Goal: Information Seeking & Learning: Learn about a topic

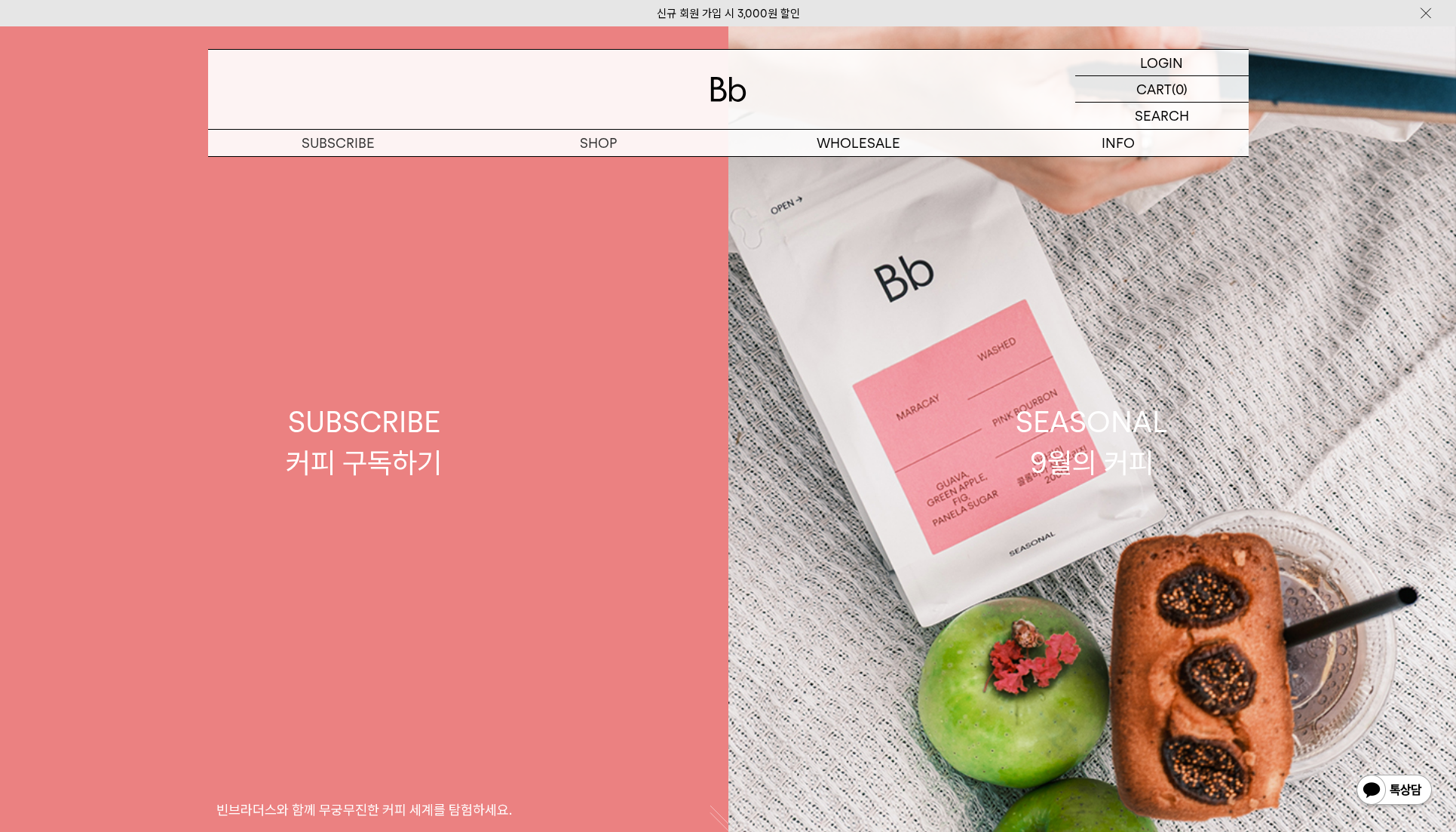
click at [599, 164] on link "SUBSCRIBE 커피 구독하기 빈브라더스와 함께 무궁무진한 커피 세계를 탐험하세요." at bounding box center [364, 442] width 729 height 832
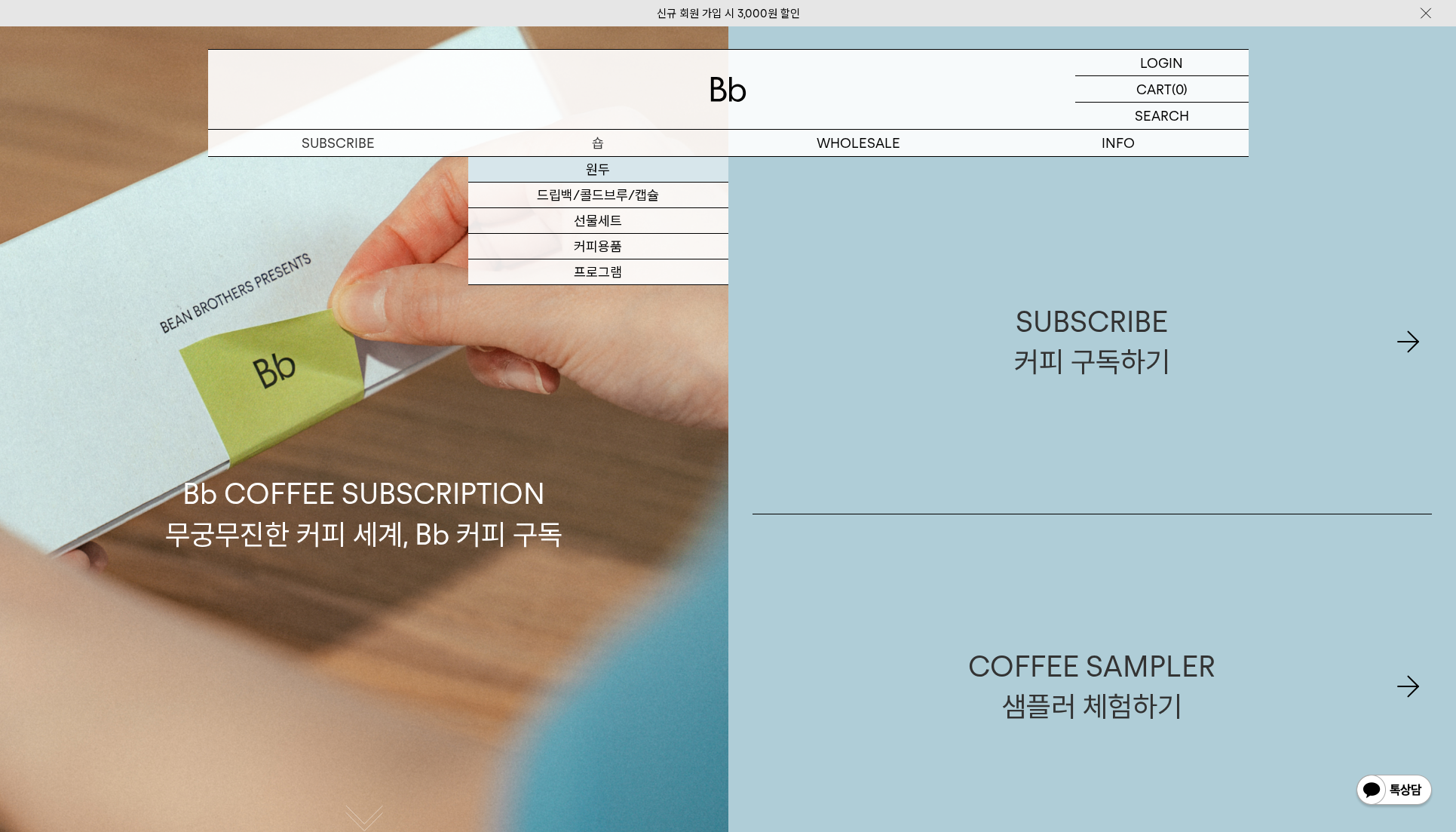
click at [608, 167] on link "원두" at bounding box center [598, 169] width 260 height 25
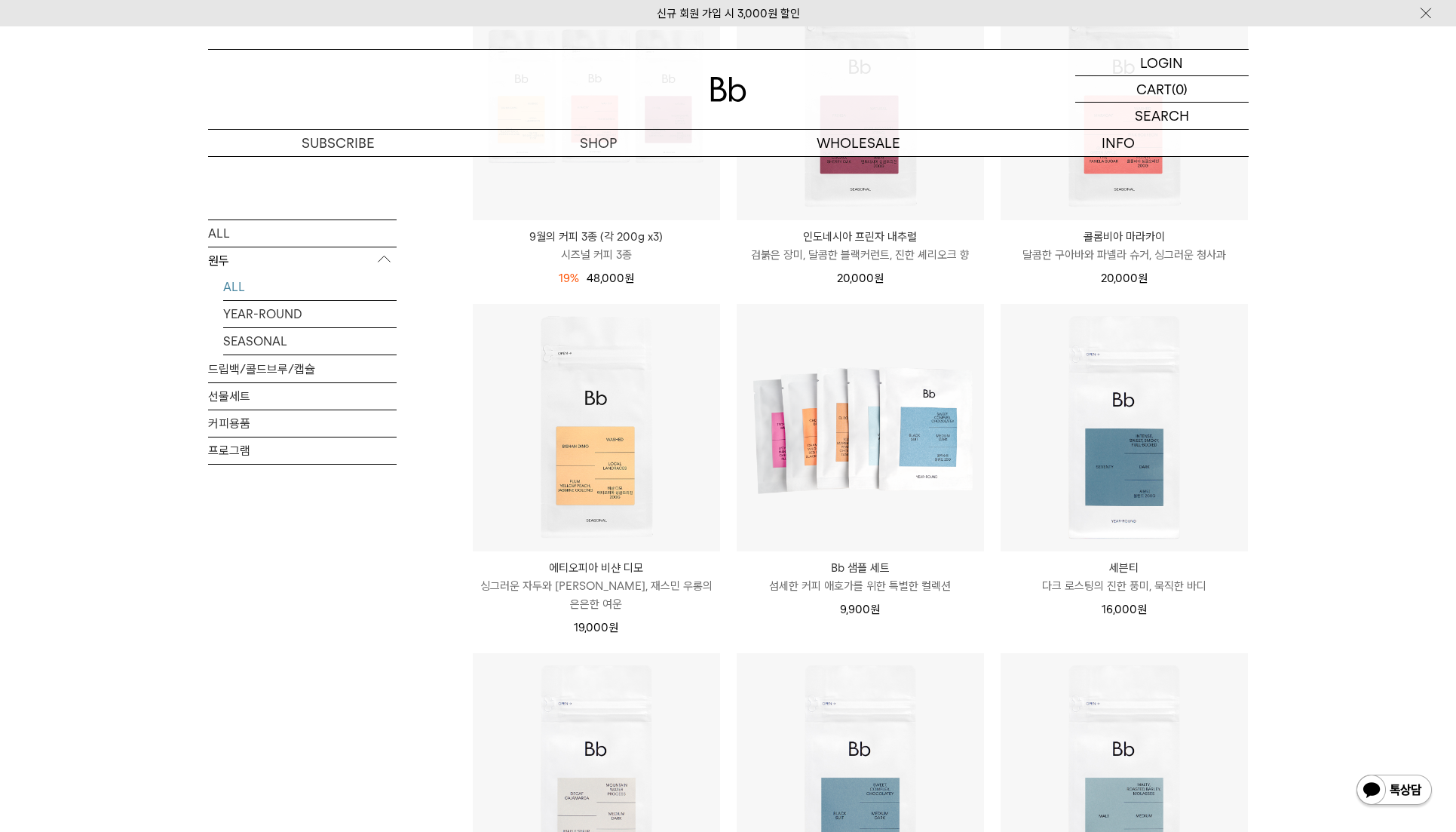
scroll to position [452, 0]
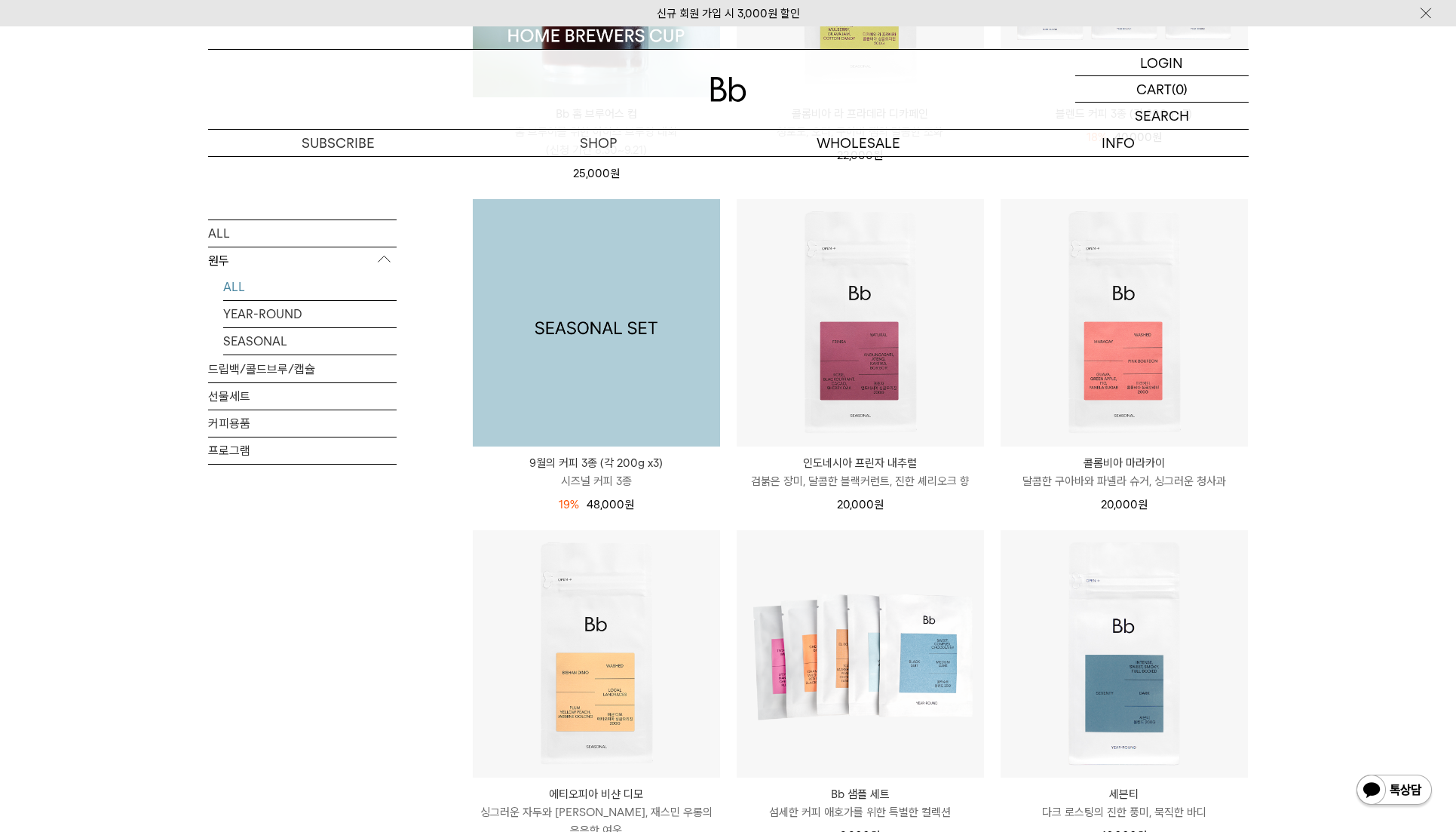
click at [667, 368] on img at bounding box center [597, 323] width 247 height 247
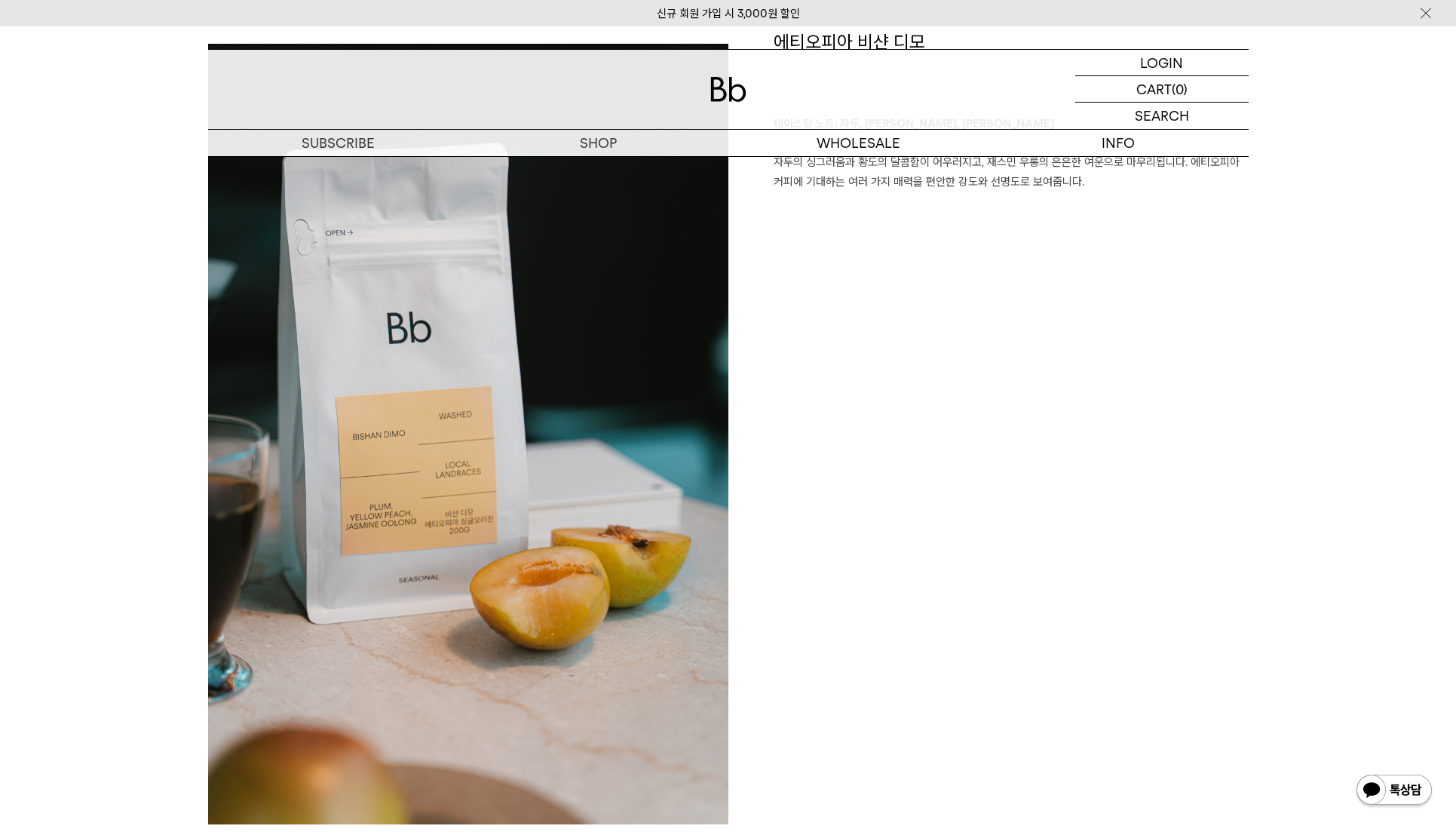
scroll to position [1207, 0]
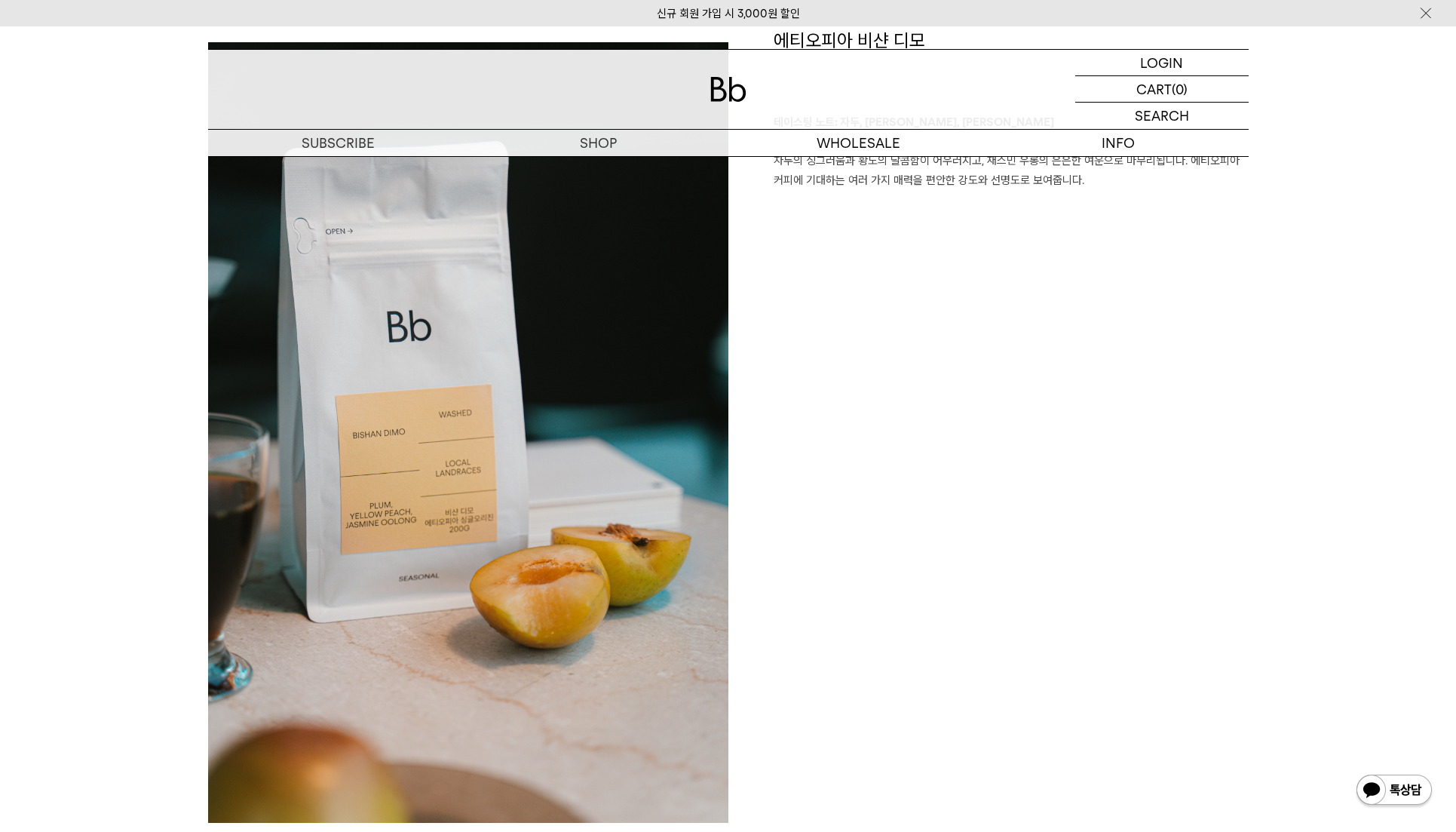
click at [1213, 292] on div "에티오피아 비샨 디모 테이스팅 노트: 자두, [PERSON_NAME], 재스민 우롱 자두의 싱그러움과 황도의 달콤함이 어우러지고, 재스민 우롱…" at bounding box center [989, 433] width 521 height 810
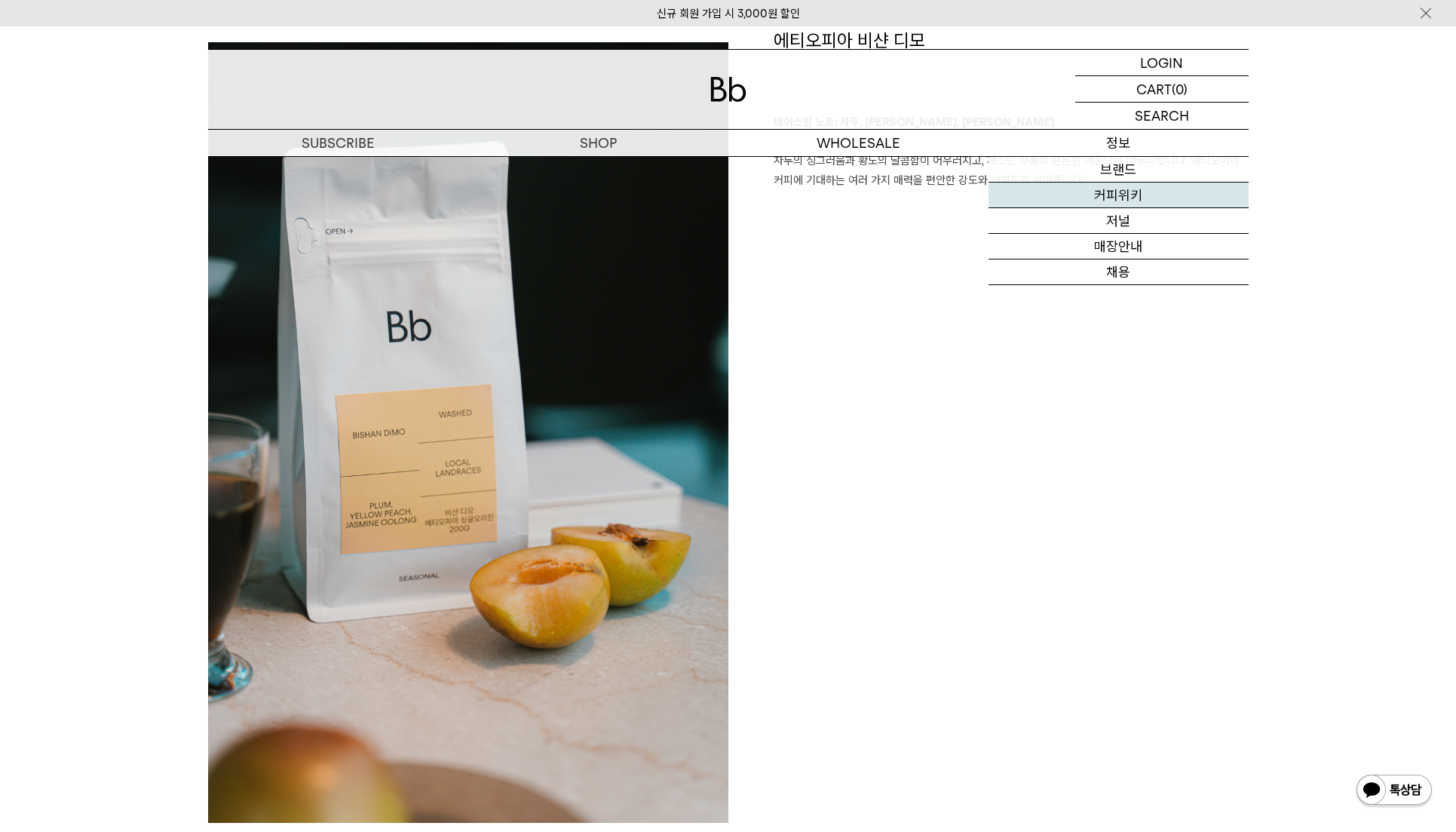
click at [1118, 200] on link "커피위키" at bounding box center [1119, 195] width 260 height 25
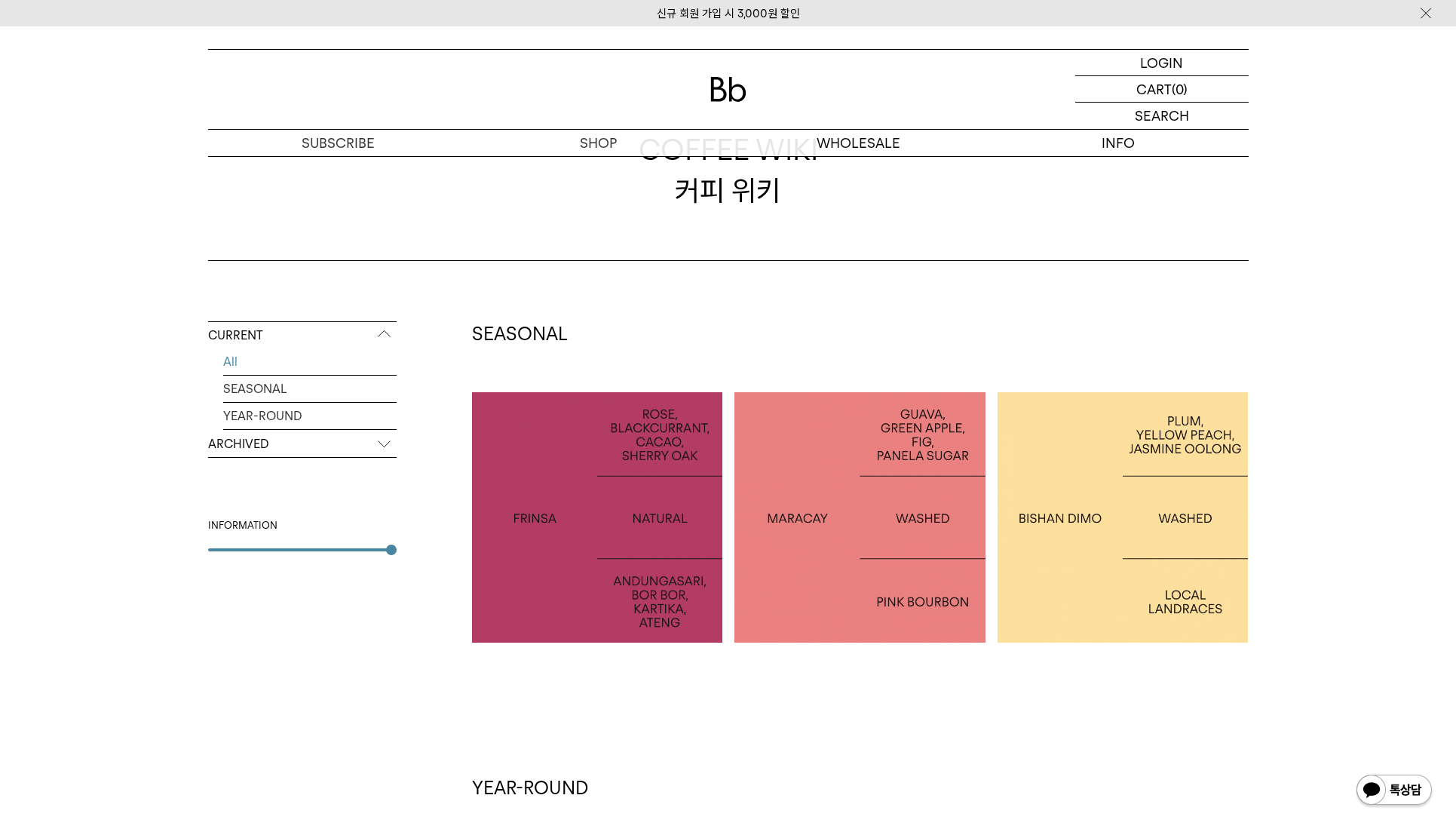
scroll to position [75, 0]
click at [618, 500] on div at bounding box center [597, 519] width 251 height 251
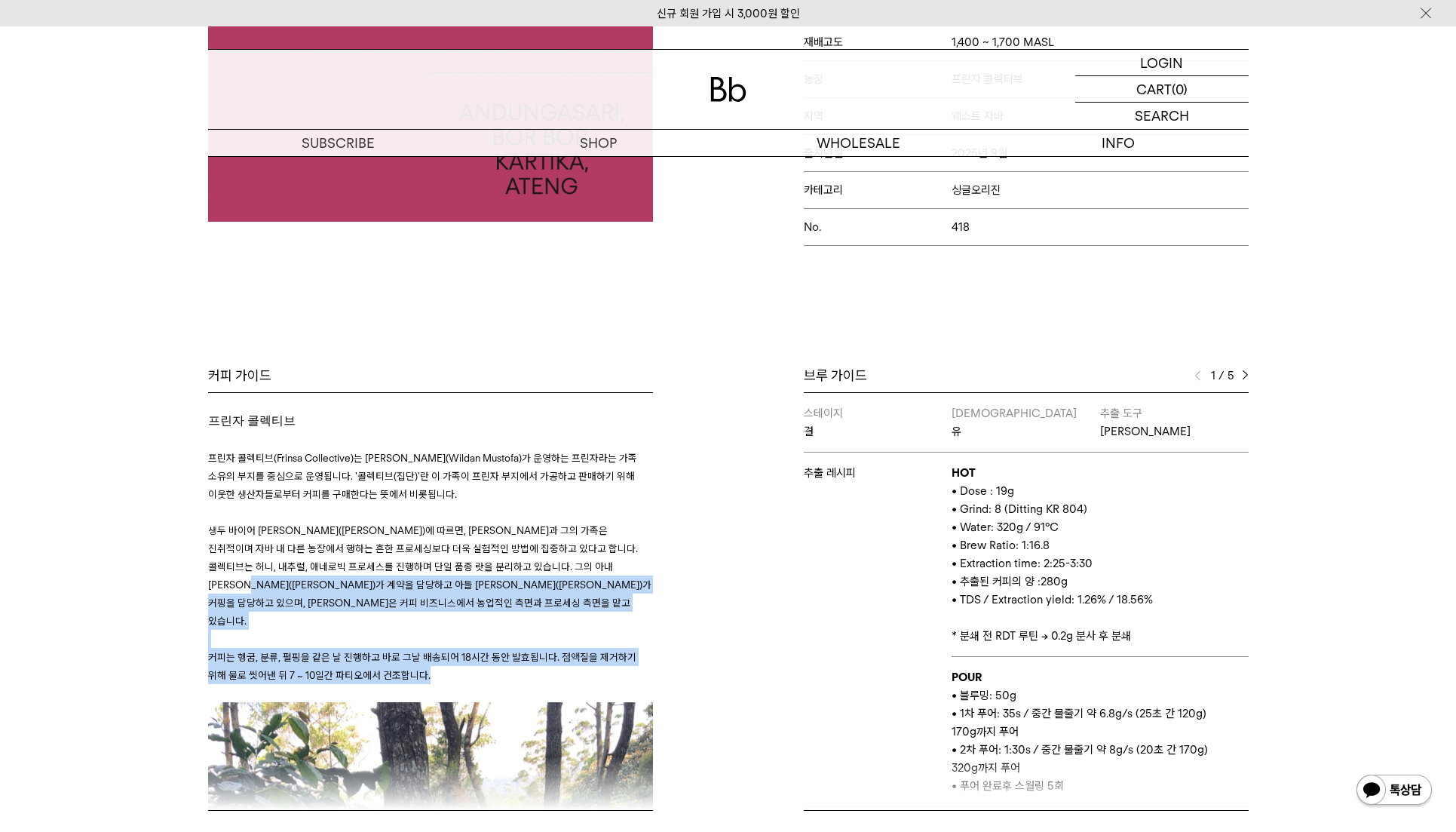
drag, startPoint x: 320, startPoint y: 591, endPoint x: 227, endPoint y: 559, distance: 98.4
drag, startPoint x: 250, startPoint y: 563, endPoint x: 143, endPoint y: 592, distance: 110.9
click at [251, 565] on span "생두 바이어 [PERSON_NAME]([PERSON_NAME])에 따르면, [PERSON_NAME]과 그의 가족은 진취적이며 자바 내 다른 농…" at bounding box center [429, 576] width 443 height 103
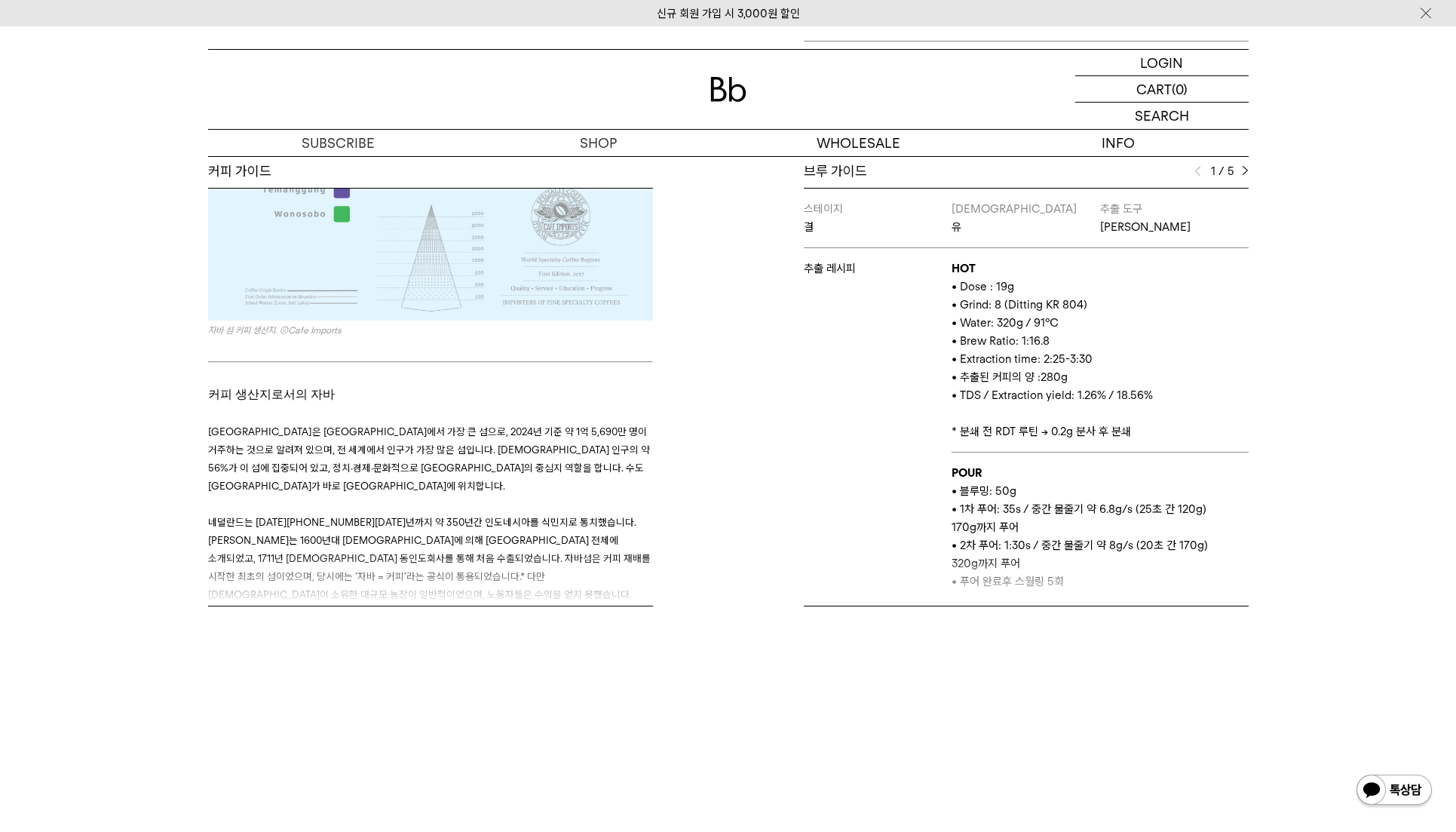
scroll to position [3471, 0]
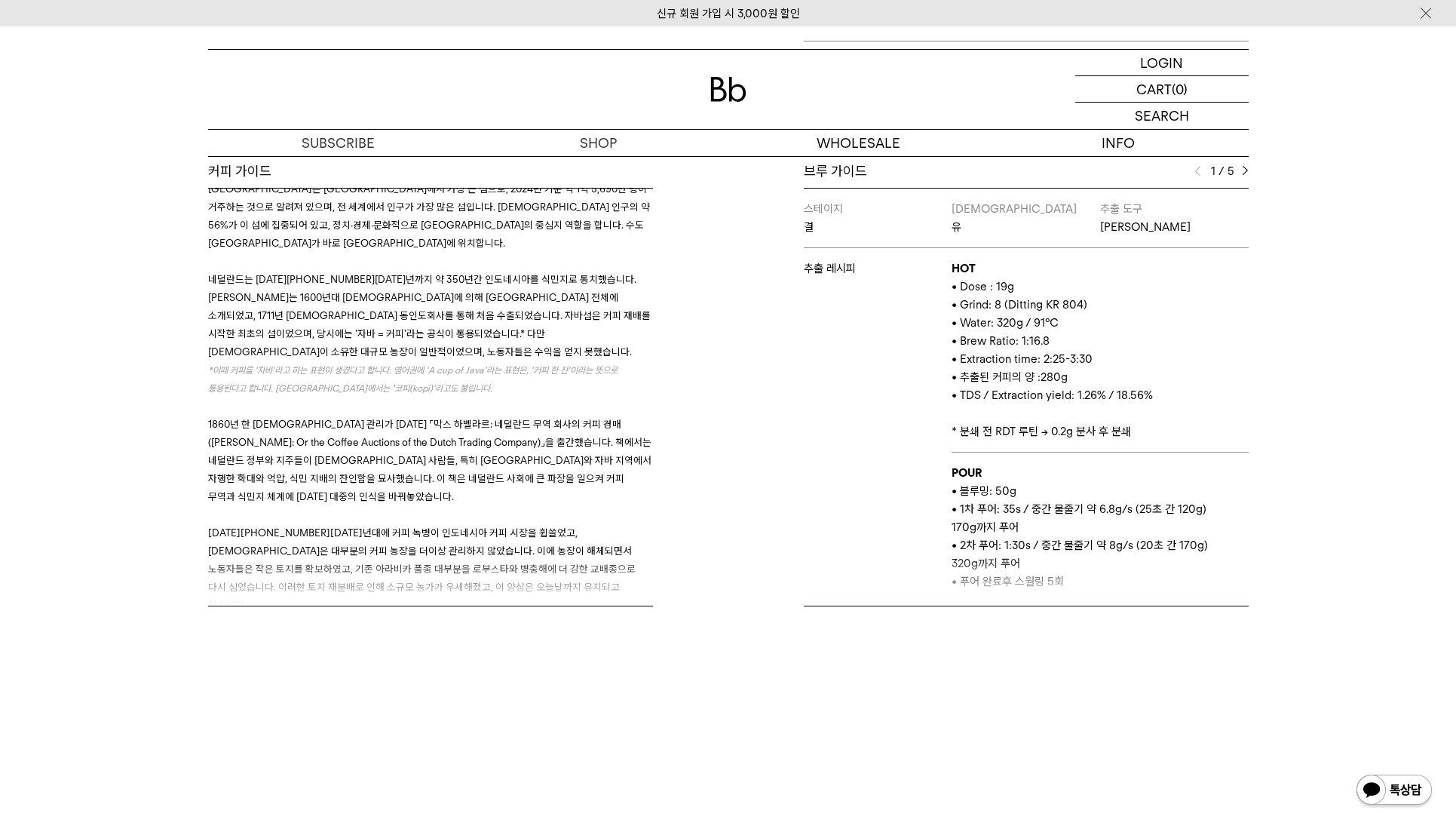
click at [1348, 274] on div "Bb의 커피 ALL SEASONAL YEAR-ROUND AUCTION SERIES ARCHIVE 2023 2022 2021 2020 2019 …" at bounding box center [728, 127] width 1456 height 1110
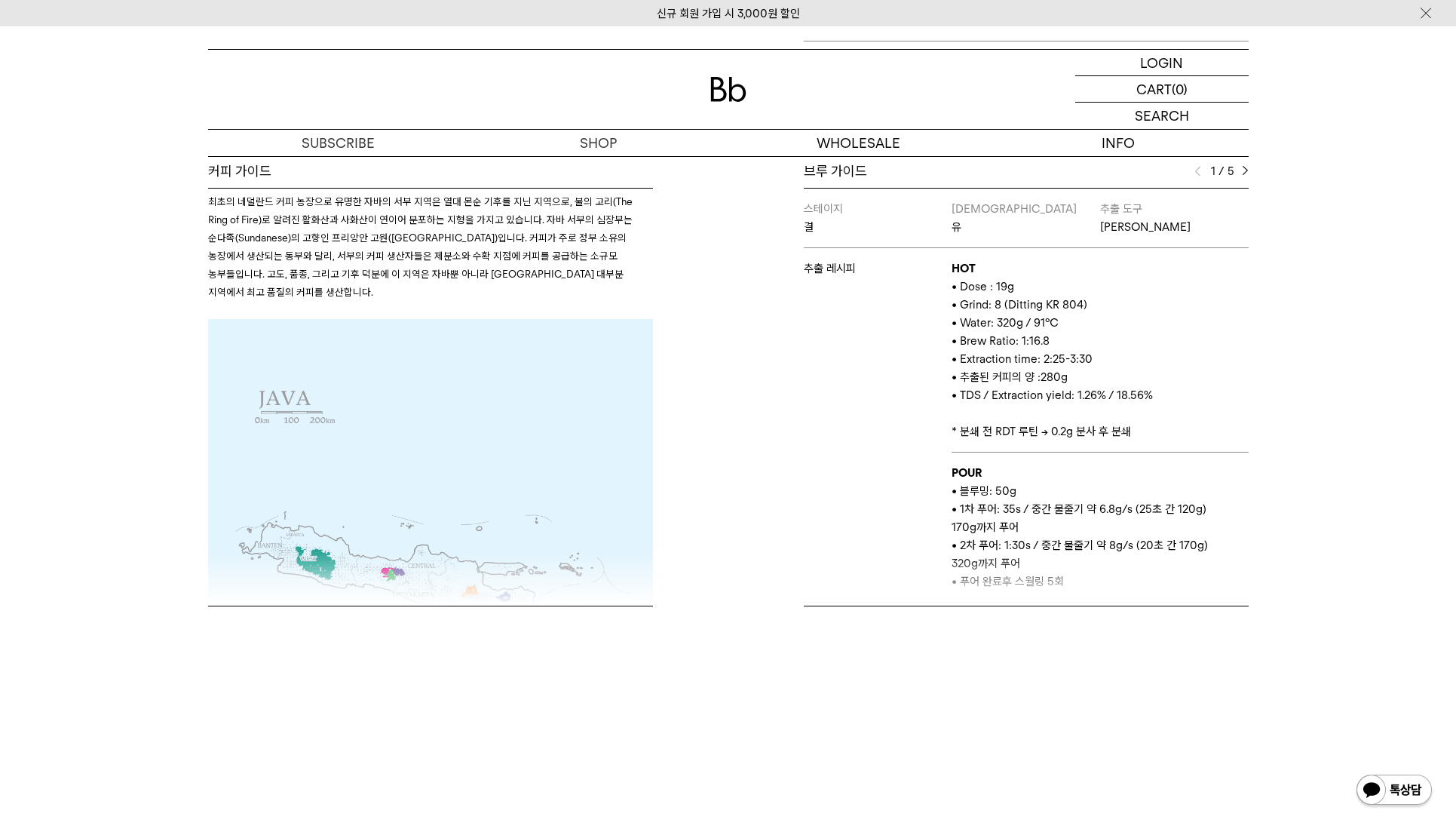
scroll to position [2490, 0]
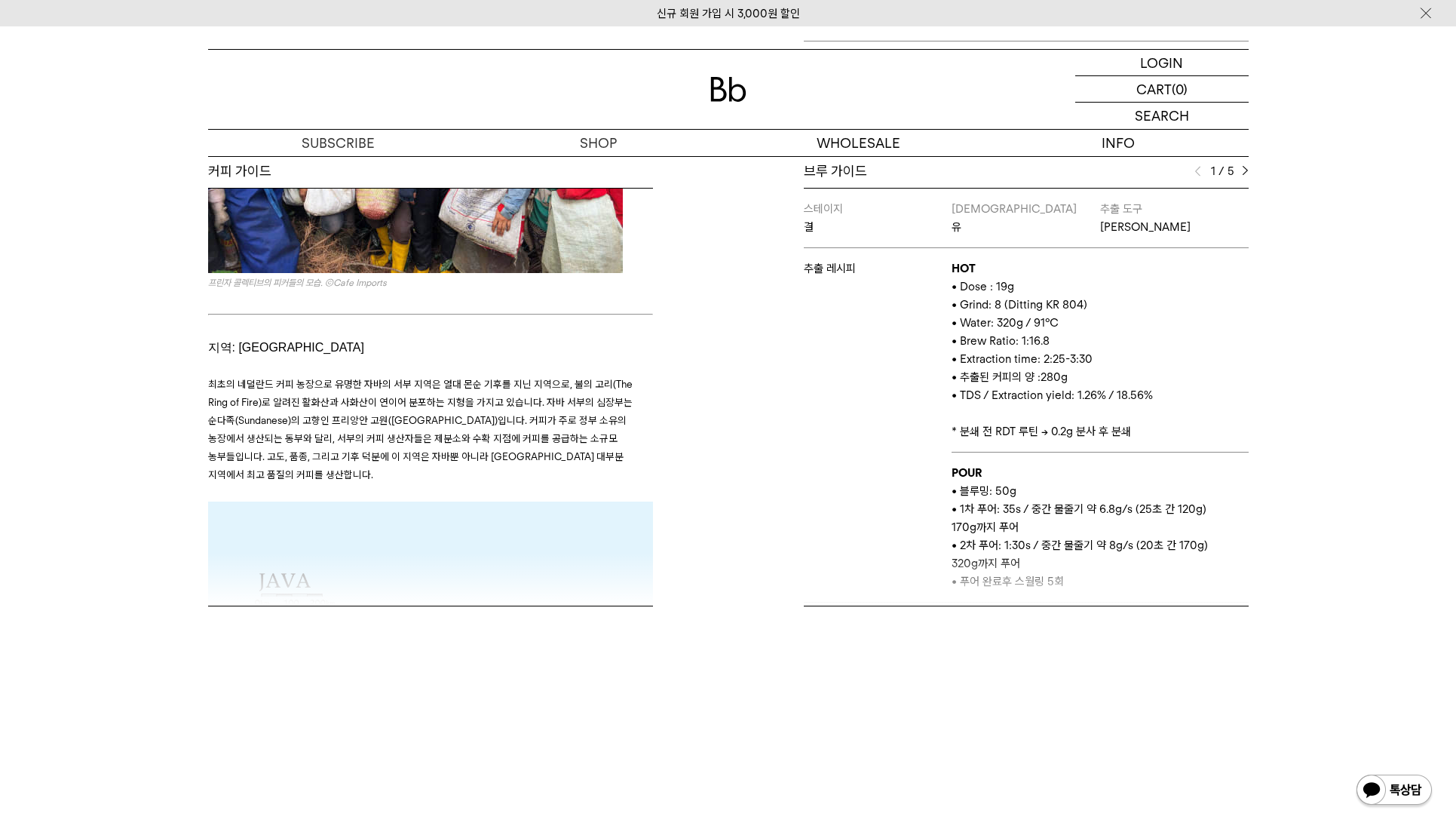
drag, startPoint x: 709, startPoint y: 601, endPoint x: 699, endPoint y: 604, distance: 10.4
click at [706, 602] on div "커피 가이드 프린자 콜렉티브 프린자 콜렉티브(Frinsa Collective)는 [PERSON_NAME](Wildan Mustofa)가 운영하…" at bounding box center [728, 422] width 1056 height 520
click at [258, 630] on div "커피 가이드 프린자 콜렉티브 프린자 콜렉티브(Frinsa Collective)는 [PERSON_NAME](Wildan Mustofa)가 운영하…" at bounding box center [728, 422] width 1056 height 520
